Goal: Task Accomplishment & Management: Complete application form

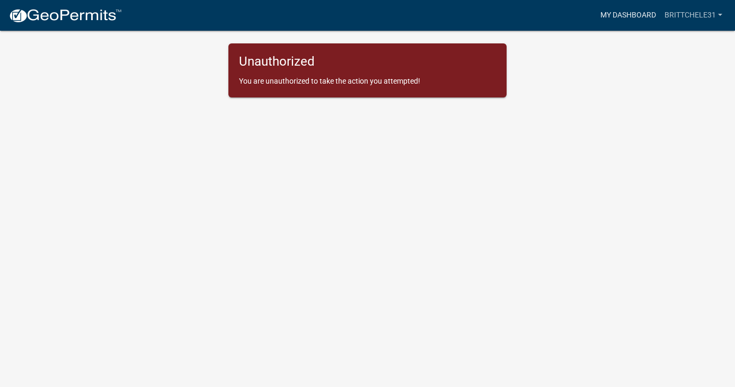
click at [622, 17] on link "My Dashboard" at bounding box center [628, 15] width 64 height 20
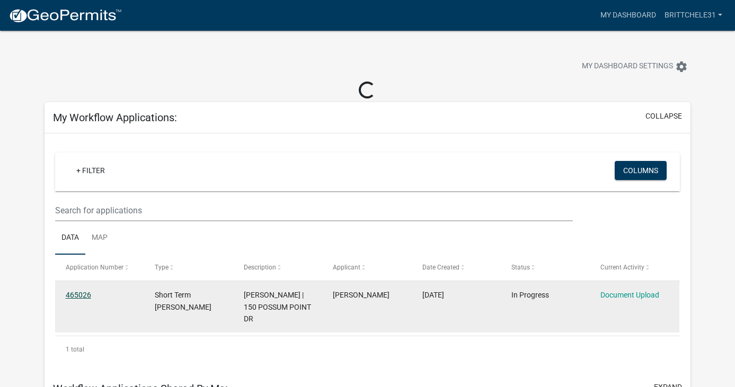
click at [74, 295] on link "465026" at bounding box center [78, 295] width 25 height 8
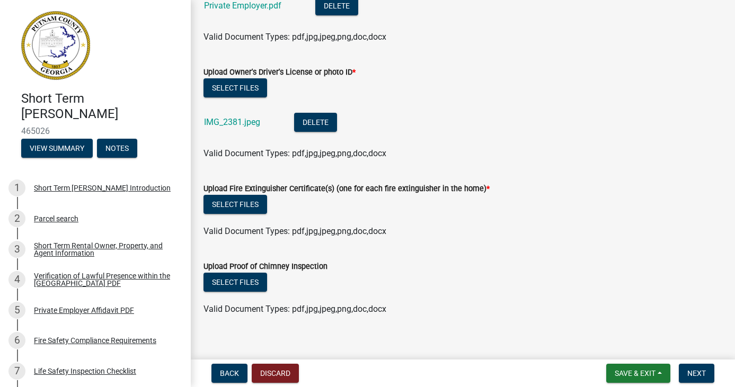
scroll to position [790, 0]
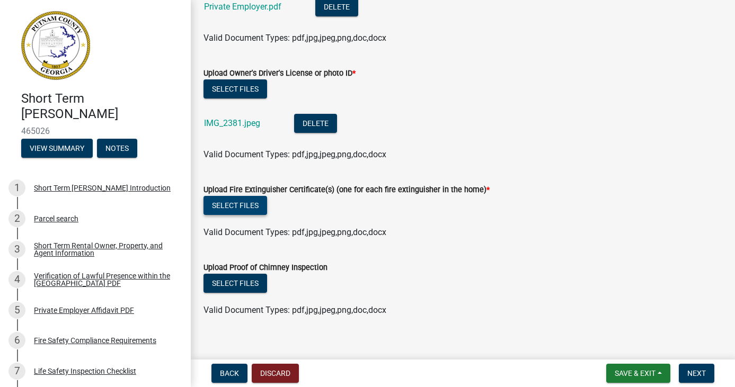
click at [230, 208] on button "Select files" at bounding box center [236, 205] width 64 height 19
click at [237, 208] on button "Select files" at bounding box center [236, 205] width 64 height 19
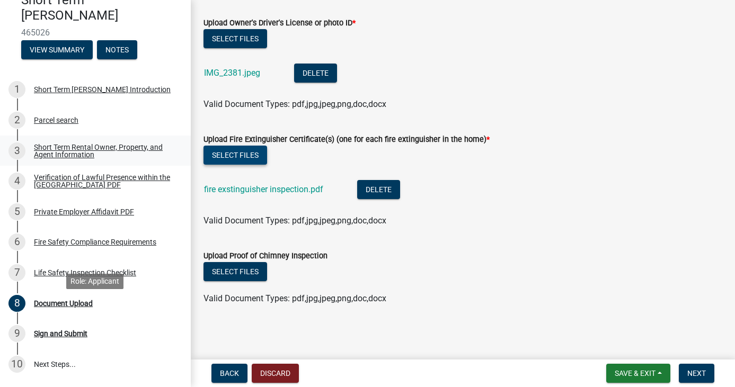
scroll to position [98, 0]
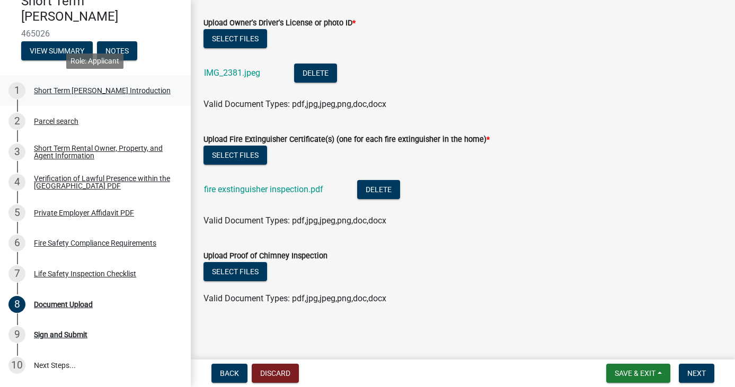
click at [59, 94] on div "Short Term [PERSON_NAME] Introduction" at bounding box center [102, 90] width 137 height 7
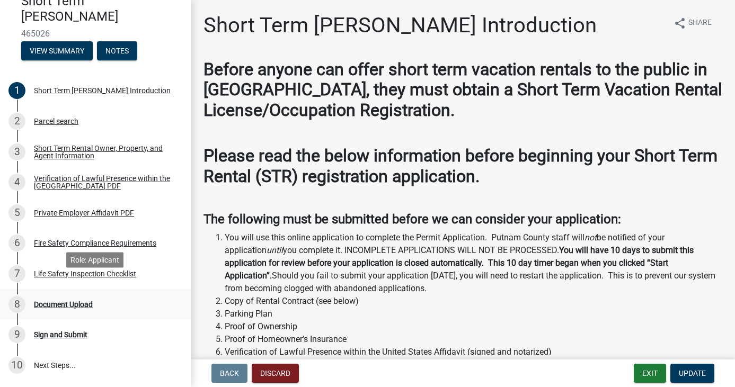
scroll to position [165, 0]
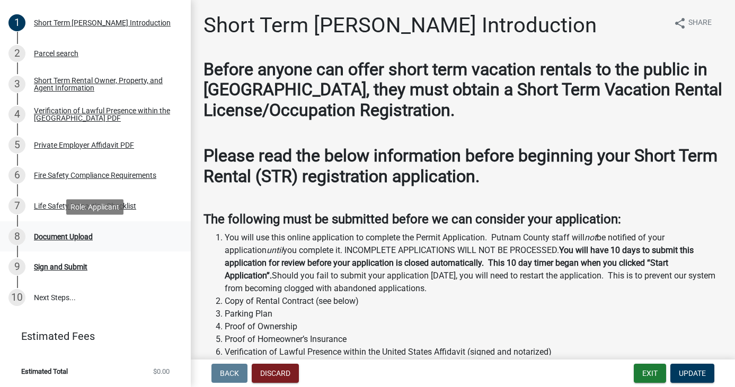
click at [59, 247] on link "8 Document Upload" at bounding box center [95, 237] width 191 height 31
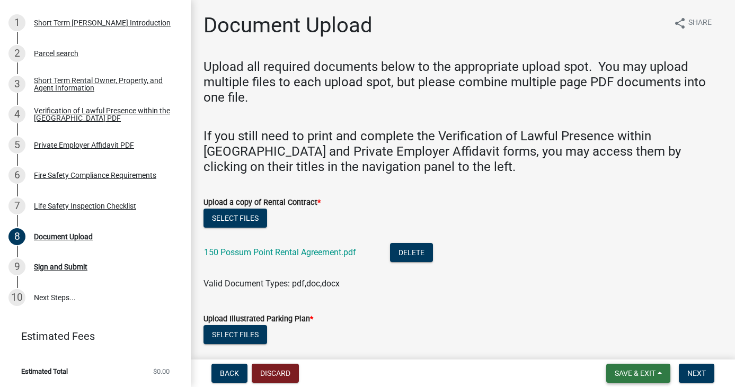
click at [643, 374] on span "Save & Exit" at bounding box center [635, 373] width 41 height 8
click at [611, 324] on button "Save" at bounding box center [628, 320] width 85 height 25
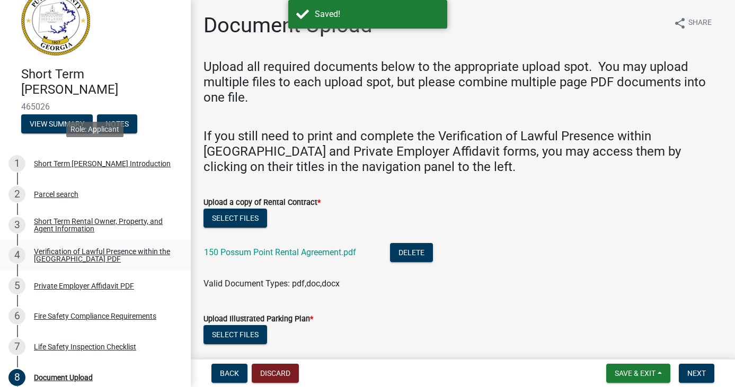
scroll to position [0, 0]
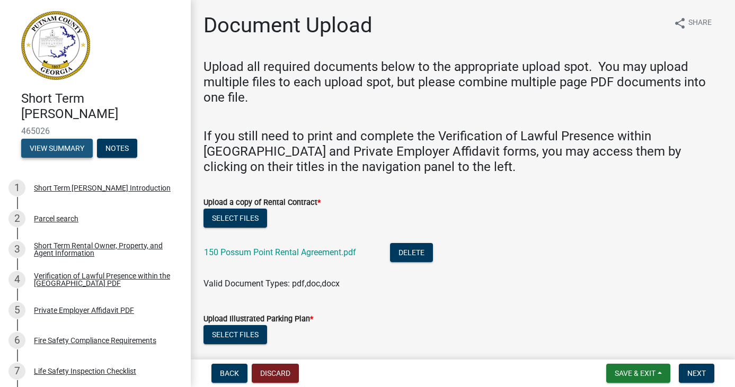
click at [56, 149] on button "View Summary" at bounding box center [57, 148] width 72 height 19
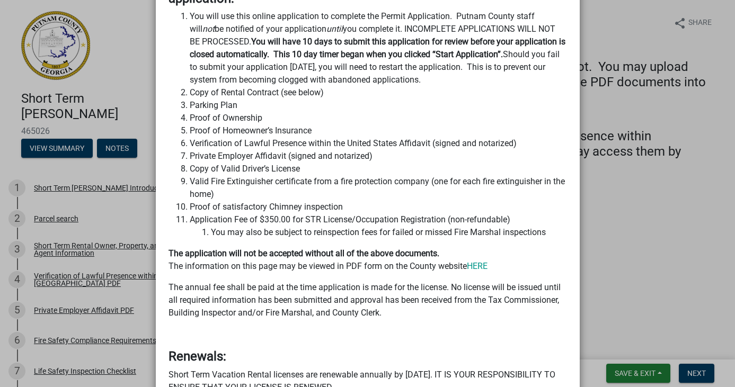
scroll to position [464, 0]
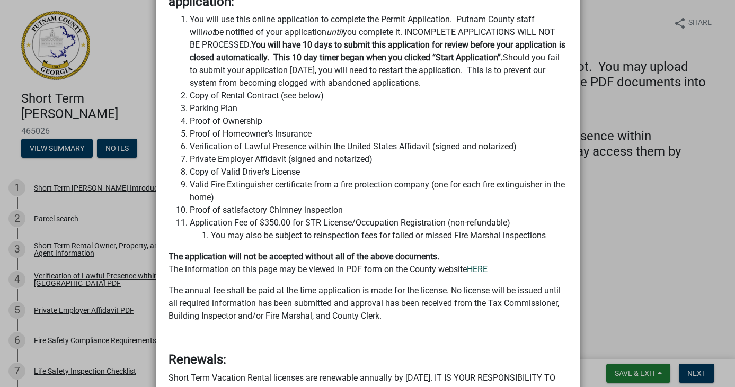
click at [488, 264] on link "HERE" at bounding box center [477, 269] width 21 height 10
click at [52, 197] on ngb-modal-window "Summary × Printer Friendly Short Term Rental Registration Introduction Parcel s…" at bounding box center [367, 193] width 735 height 387
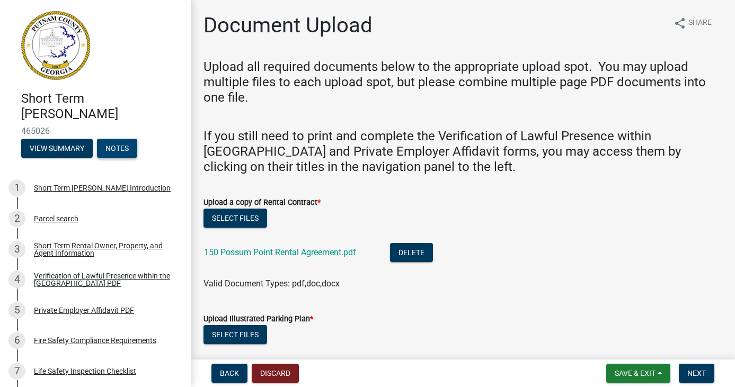
click at [126, 153] on button "Notes" at bounding box center [117, 148] width 40 height 19
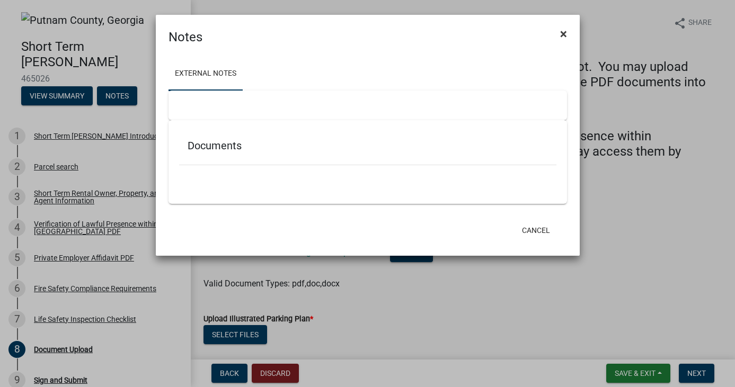
click at [566, 34] on span "×" at bounding box center [563, 34] width 7 height 15
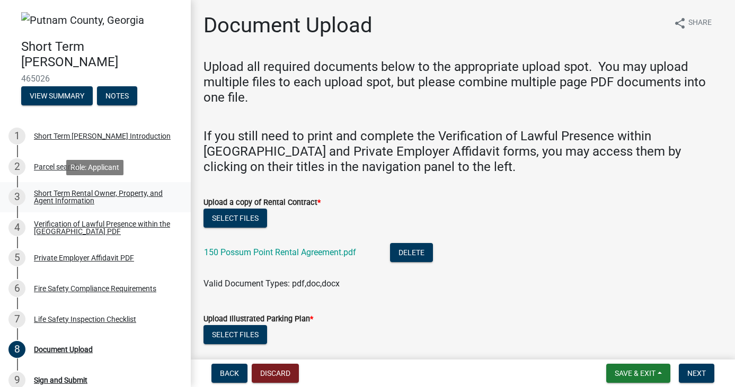
click at [71, 196] on div "Short Term Rental Owner, Property, and Agent Information" at bounding box center [104, 197] width 140 height 15
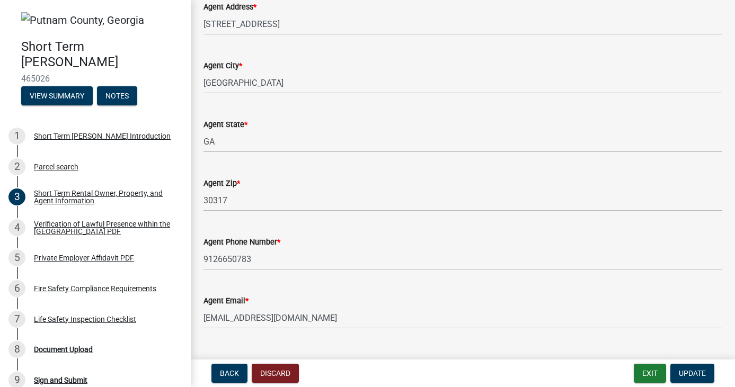
scroll to position [1749, 0]
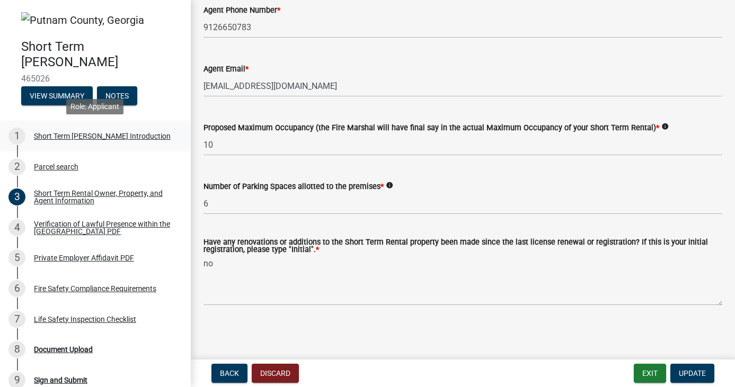
click at [58, 137] on div "Short Term [PERSON_NAME] Introduction" at bounding box center [102, 136] width 137 height 7
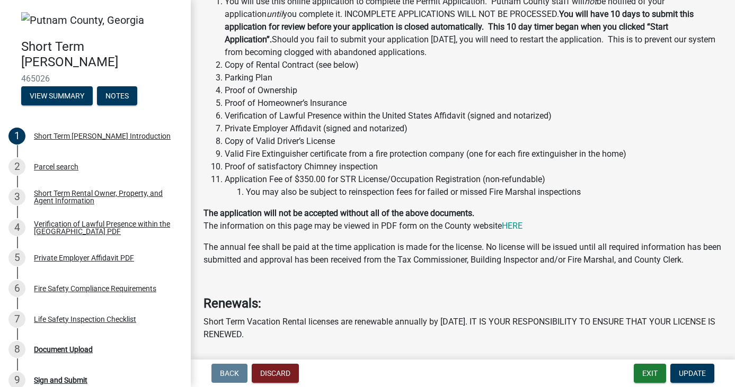
scroll to position [233, 0]
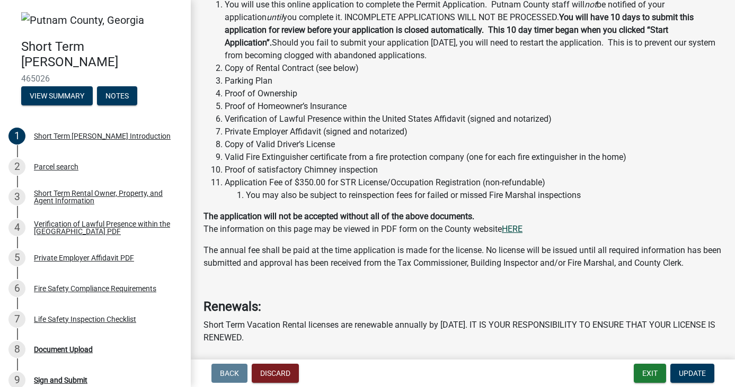
click at [516, 231] on link "HERE" at bounding box center [512, 229] width 21 height 10
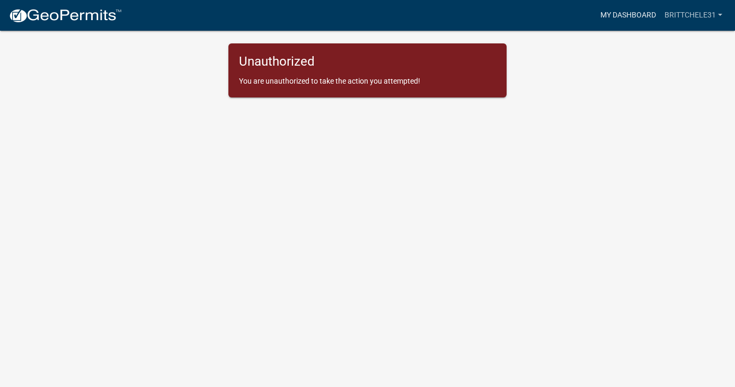
click at [620, 18] on link "My Dashboard" at bounding box center [628, 15] width 64 height 20
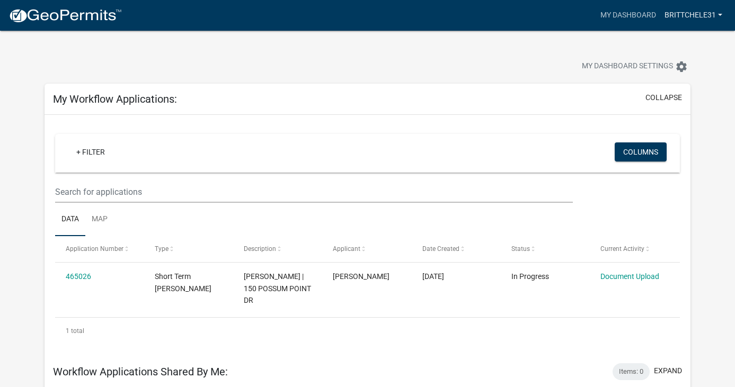
click at [690, 13] on link "brittchele31" at bounding box center [693, 15] width 66 height 20
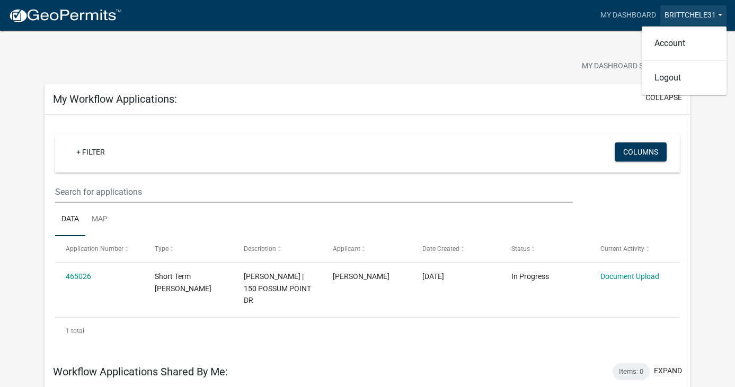
click at [690, 13] on link "brittchele31" at bounding box center [693, 15] width 66 height 20
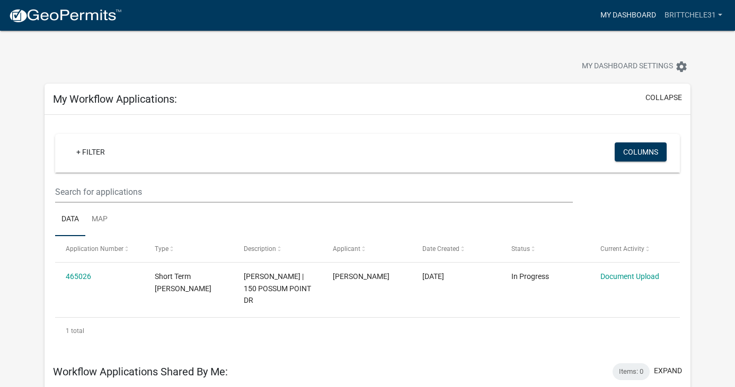
click at [611, 13] on link "My Dashboard" at bounding box center [628, 15] width 64 height 20
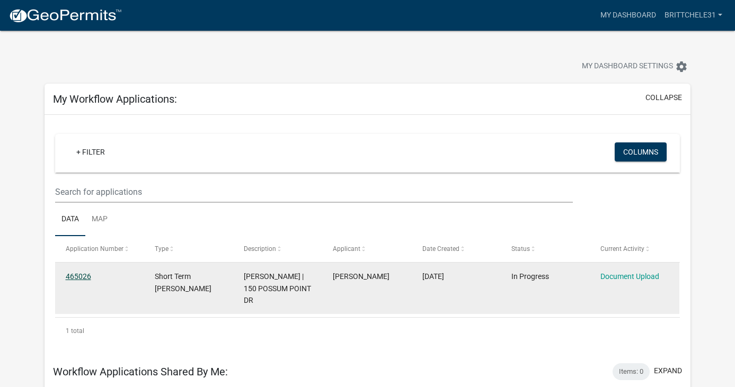
click at [80, 278] on link "465026" at bounding box center [78, 276] width 25 height 8
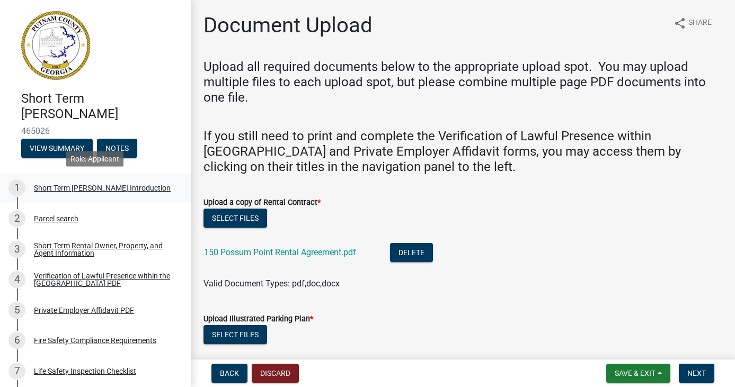
click at [96, 184] on div "Short Term [PERSON_NAME] Introduction" at bounding box center [102, 187] width 137 height 7
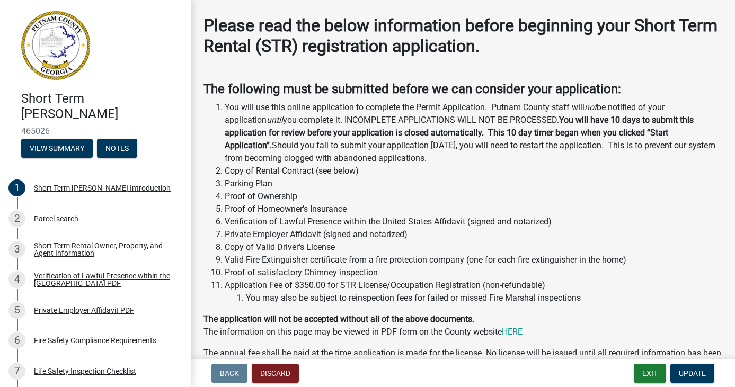
scroll to position [131, 0]
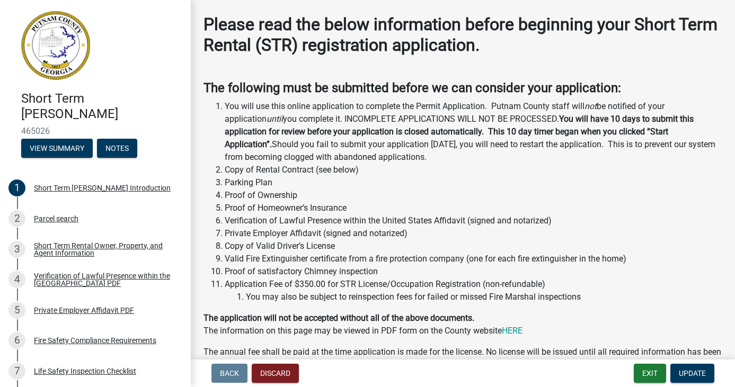
click at [226, 193] on li "Proof of Ownership" at bounding box center [474, 195] width 498 height 13
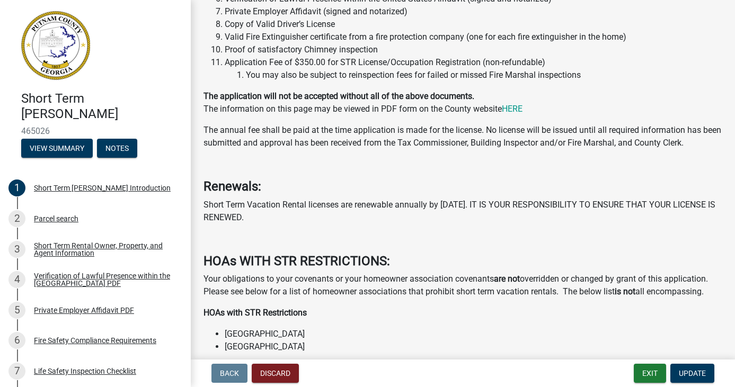
scroll to position [0, 0]
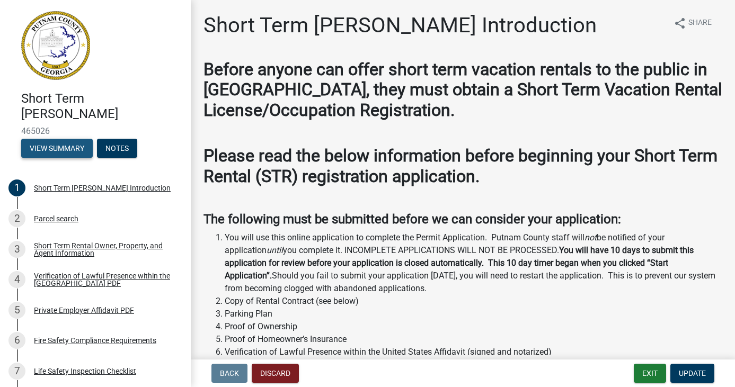
click at [67, 151] on button "View Summary" at bounding box center [57, 148] width 72 height 19
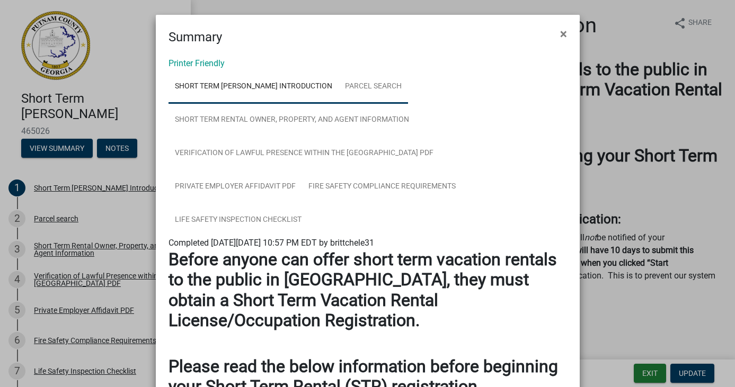
click at [377, 89] on link "Parcel search" at bounding box center [373, 87] width 69 height 34
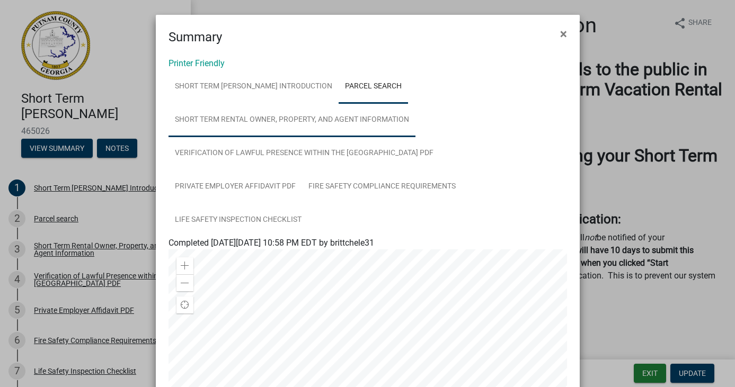
click at [297, 121] on link "Short Term Rental Owner, Property, and Agent Information" at bounding box center [292, 120] width 247 height 34
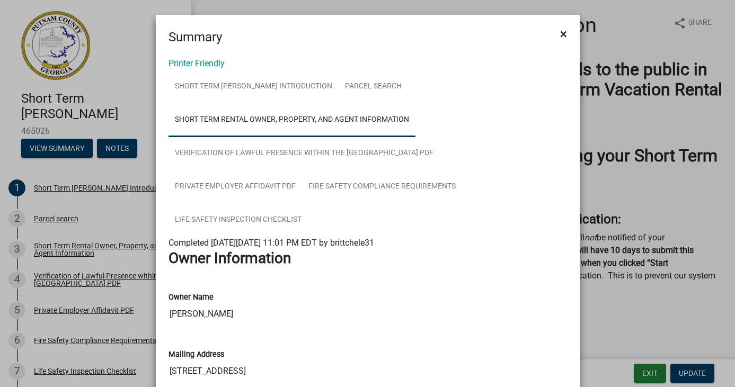
click at [564, 34] on span "×" at bounding box center [563, 34] width 7 height 15
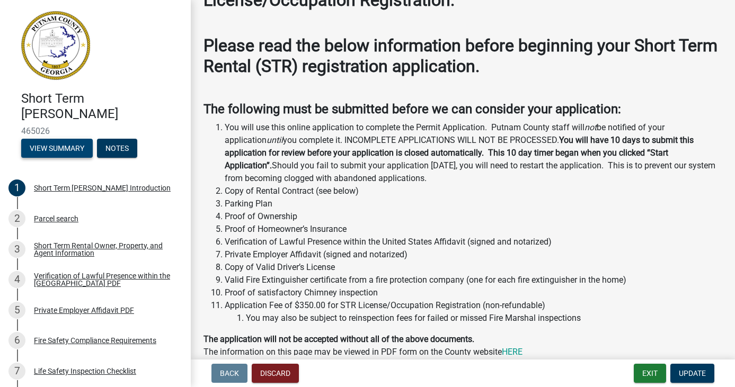
scroll to position [167, 0]
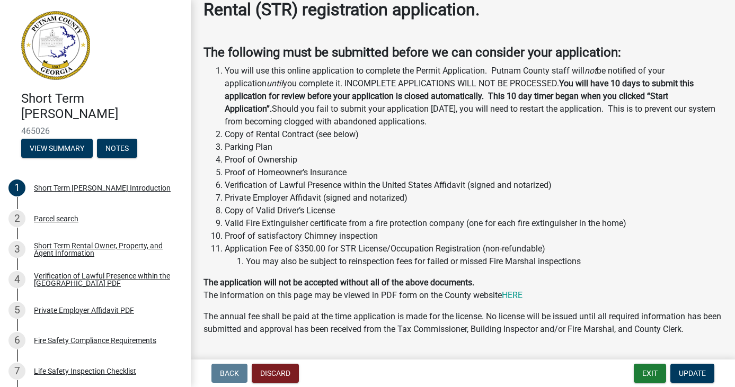
click at [225, 154] on li "Proof of Ownership" at bounding box center [474, 160] width 498 height 13
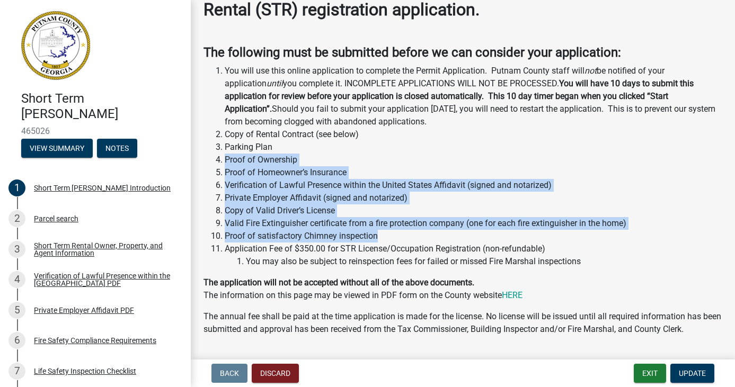
drag, startPoint x: 214, startPoint y: 158, endPoint x: 420, endPoint y: 237, distance: 220.8
click at [420, 237] on ol "You will use this online application to complete the Permit Application. Putnam…" at bounding box center [463, 167] width 519 height 204
copy ol "Proof of Ownership Proof of Homeowner’s Insurance Verification of Lawful Presen…"
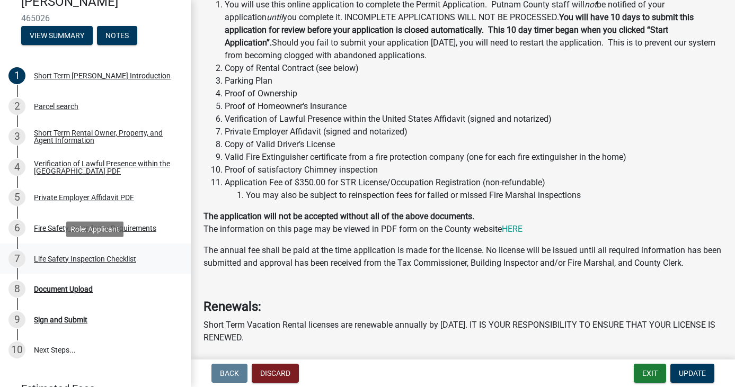
scroll to position [60, 0]
click at [63, 295] on div "8 Document Upload" at bounding box center [90, 289] width 165 height 17
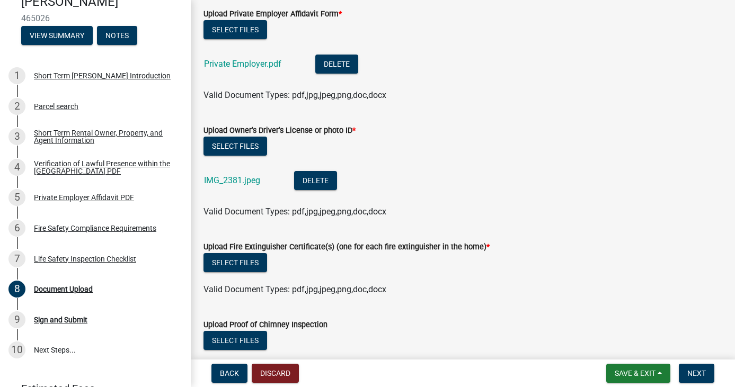
scroll to position [802, 0]
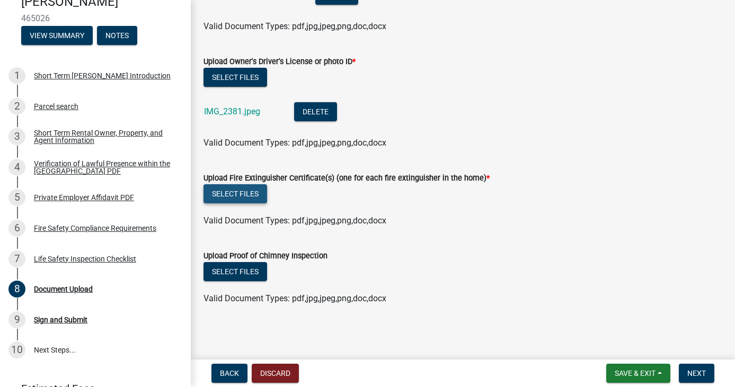
click at [251, 197] on button "Select files" at bounding box center [236, 193] width 64 height 19
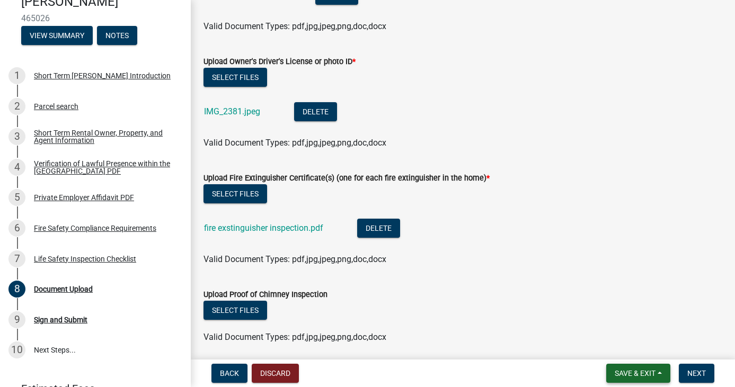
click at [626, 374] on span "Save & Exit" at bounding box center [635, 373] width 41 height 8
click at [601, 313] on button "Save" at bounding box center [628, 320] width 85 height 25
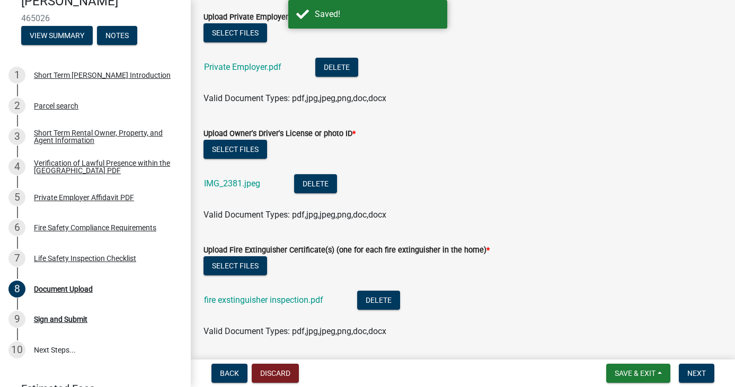
scroll to position [841, 0]
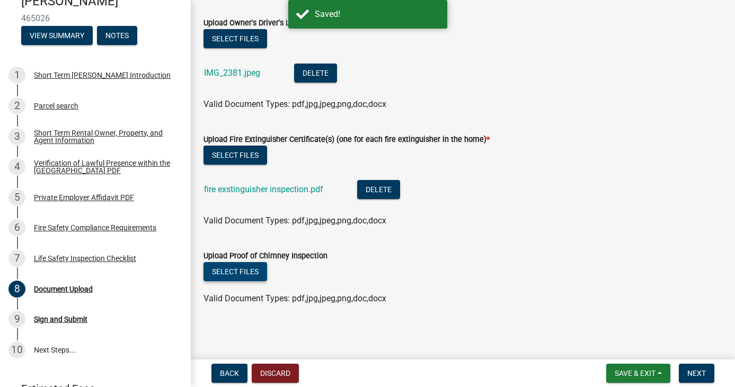
click at [240, 269] on button "Select files" at bounding box center [236, 271] width 64 height 19
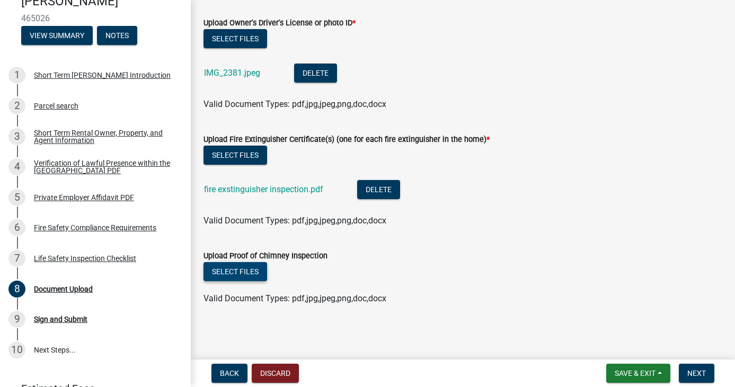
click at [243, 267] on button "Select files" at bounding box center [236, 271] width 64 height 19
click at [238, 270] on button "Select files" at bounding box center [236, 271] width 64 height 19
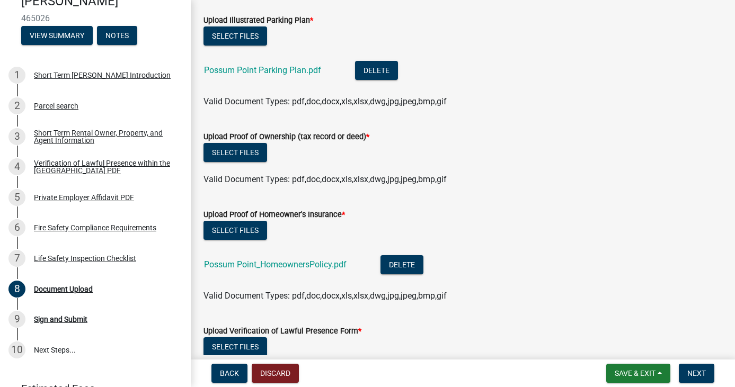
scroll to position [291, 0]
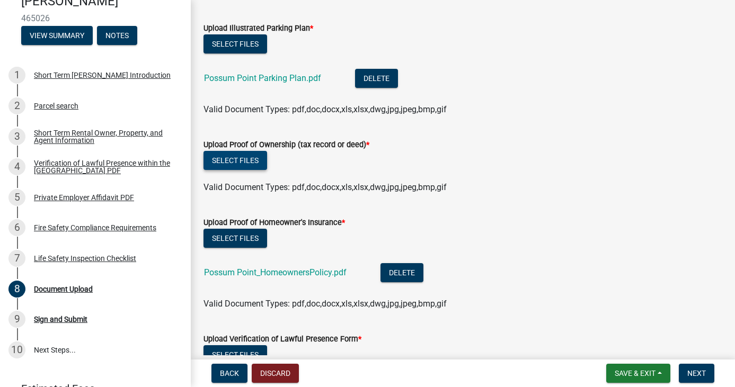
click at [243, 152] on button "Select files" at bounding box center [236, 160] width 64 height 19
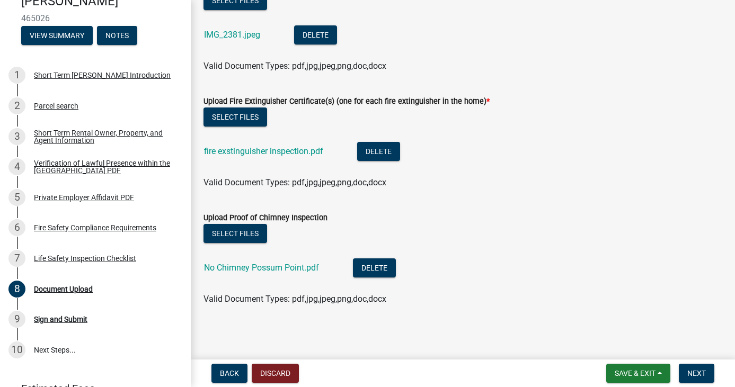
scroll to position [957, 0]
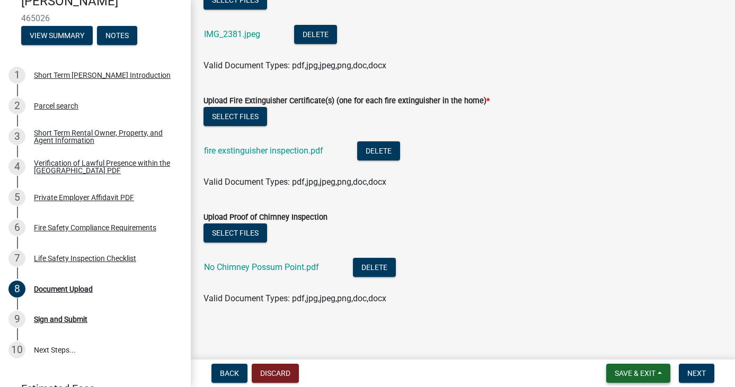
click at [638, 373] on span "Save & Exit" at bounding box center [635, 373] width 41 height 8
click at [614, 323] on button "Save" at bounding box center [628, 320] width 85 height 25
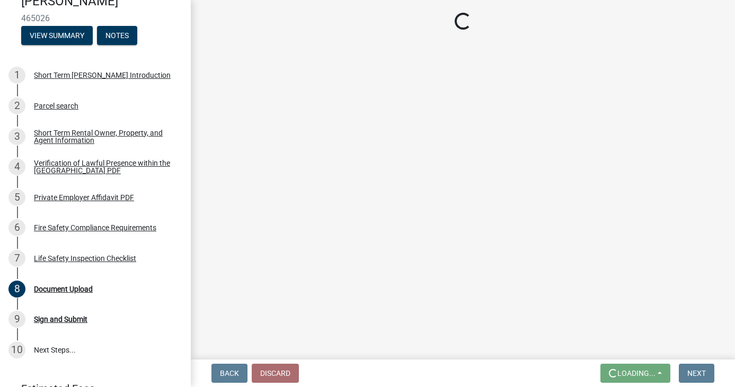
scroll to position [0, 0]
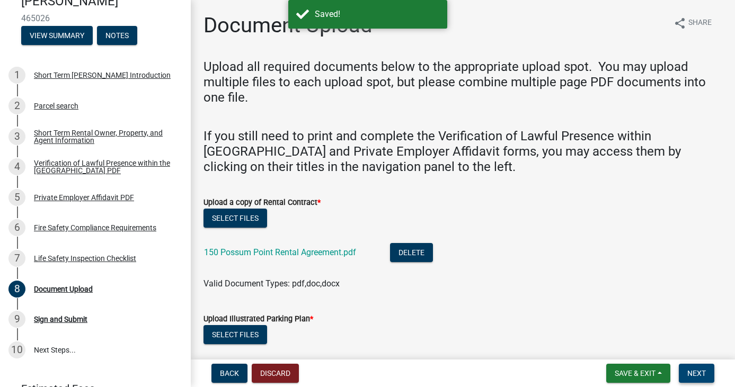
click at [690, 377] on span "Next" at bounding box center [696, 373] width 19 height 8
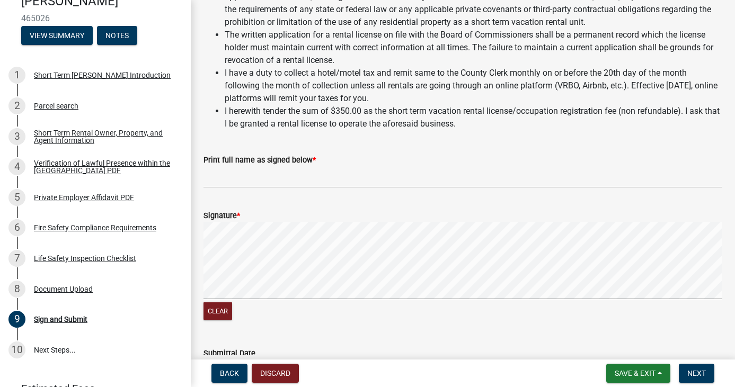
scroll to position [1226, 0]
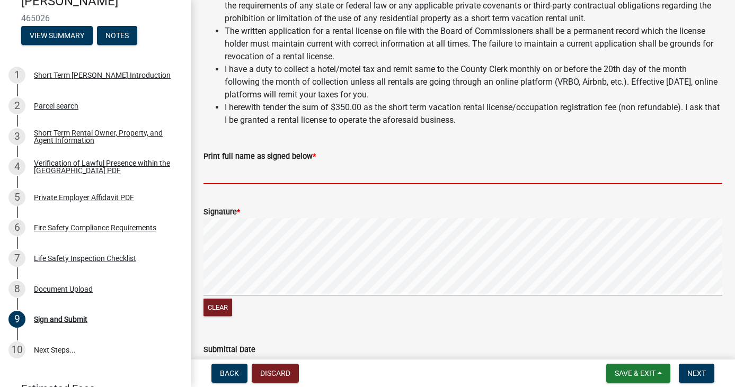
click at [295, 184] on input "Print full name as signed below *" at bounding box center [463, 174] width 519 height 22
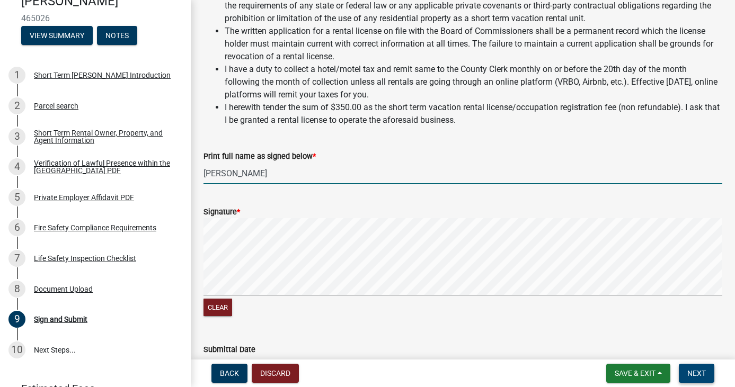
type input "[PERSON_NAME]"
click at [695, 373] on span "Next" at bounding box center [696, 373] width 19 height 8
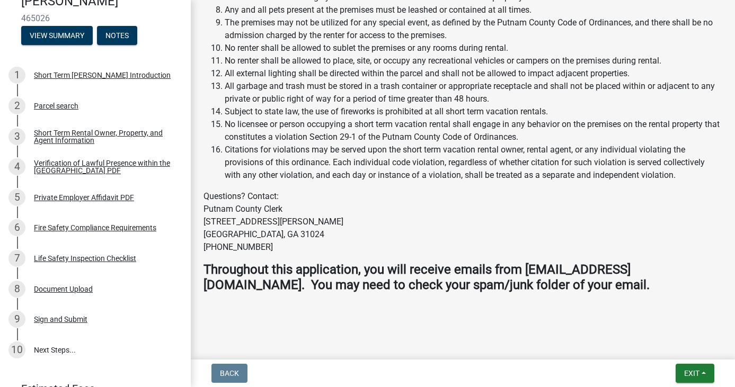
scroll to position [1739, 0]
click at [49, 350] on link "10 Next Steps..." at bounding box center [95, 350] width 191 height 31
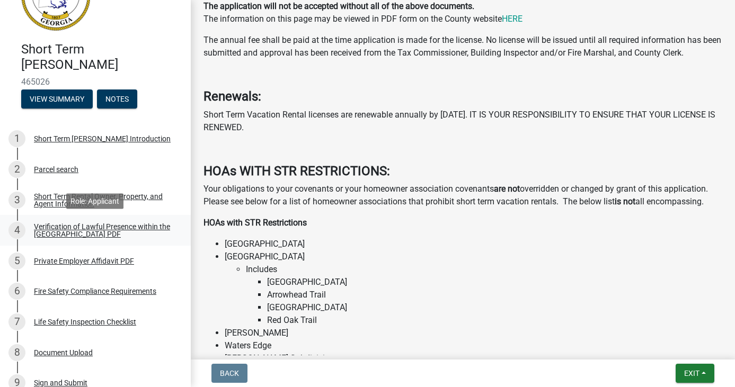
scroll to position [0, 0]
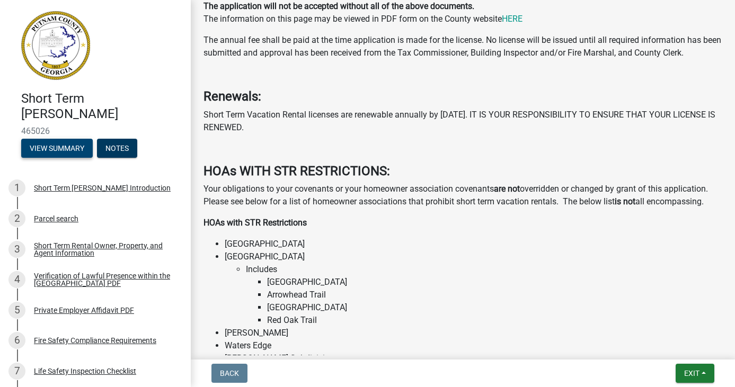
click at [57, 153] on button "View Summary" at bounding box center [57, 148] width 72 height 19
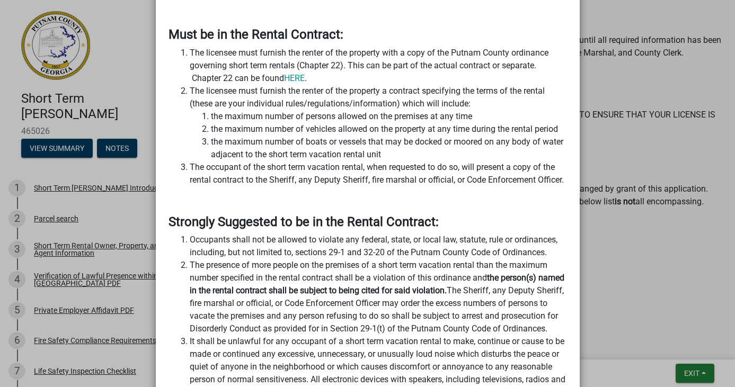
scroll to position [1291, 0]
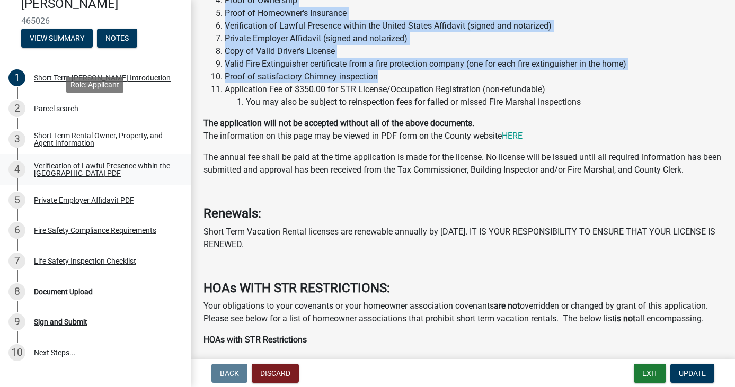
scroll to position [165, 0]
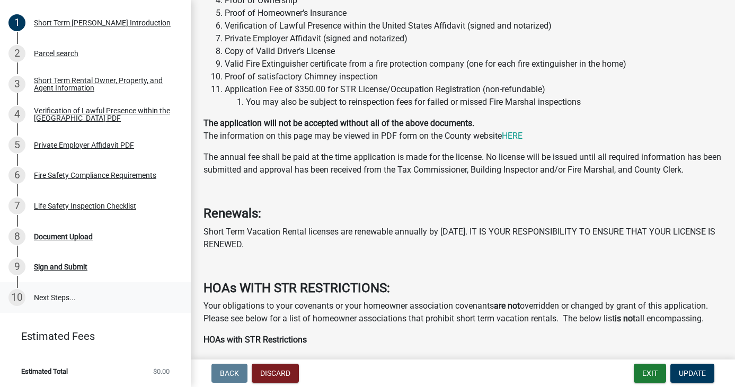
click at [55, 296] on link "10 Next Steps..." at bounding box center [95, 298] width 191 height 31
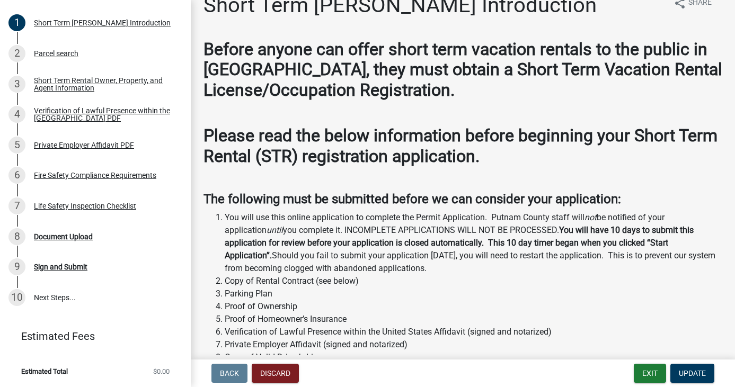
scroll to position [20, 0]
click at [50, 295] on link "10 Next Steps..." at bounding box center [95, 298] width 191 height 31
click at [652, 369] on button "Exit" at bounding box center [650, 373] width 32 height 19
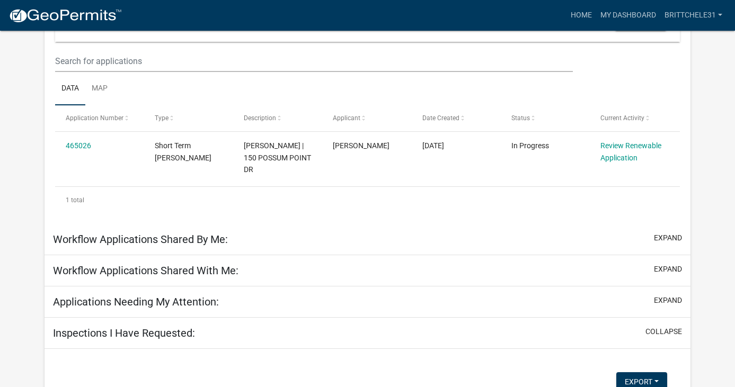
scroll to position [150, 0]
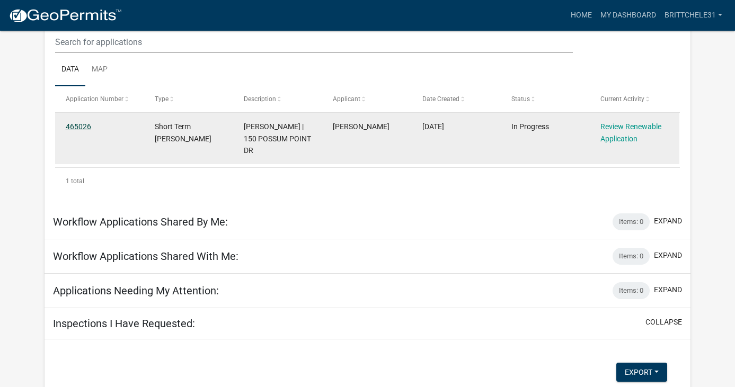
click at [84, 128] on link "465026" at bounding box center [78, 126] width 25 height 8
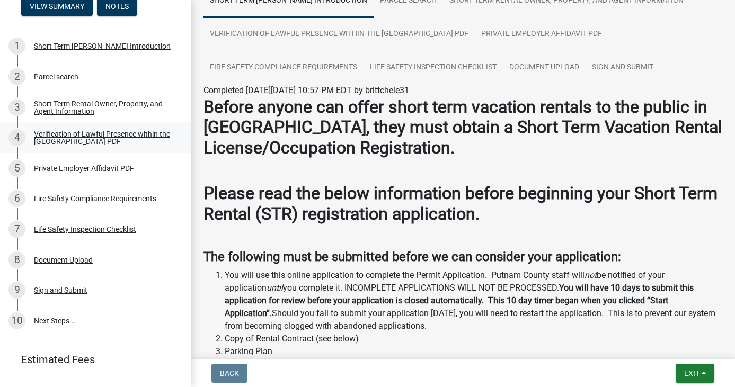
scroll to position [165, 0]
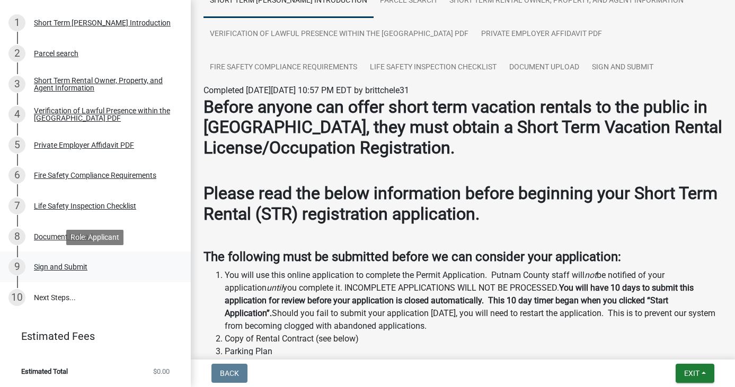
click at [45, 266] on div "Sign and Submit" at bounding box center [61, 266] width 54 height 7
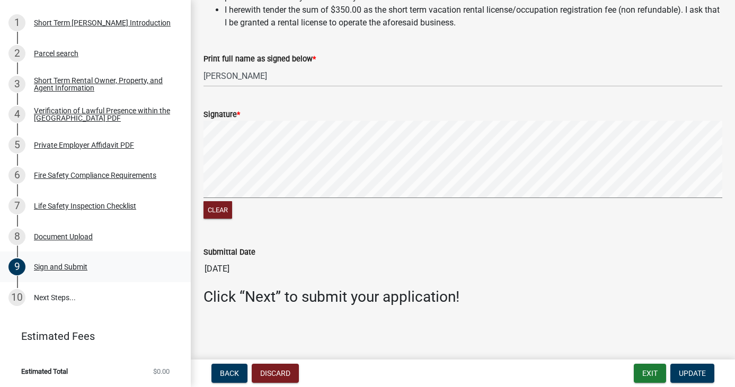
scroll to position [0, 0]
